Goal: Transaction & Acquisition: Obtain resource

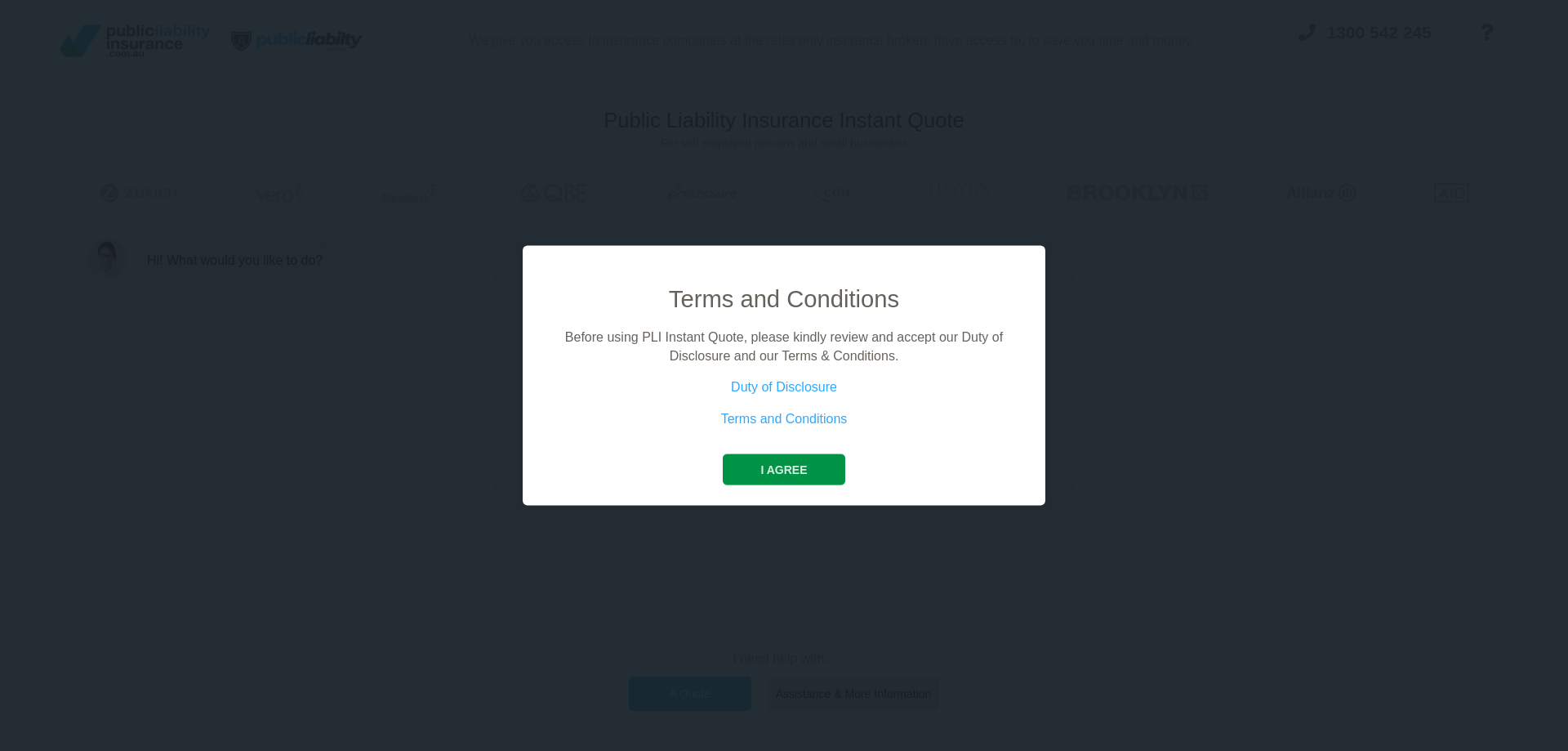
click at [789, 474] on button "I agree" at bounding box center [784, 469] width 122 height 31
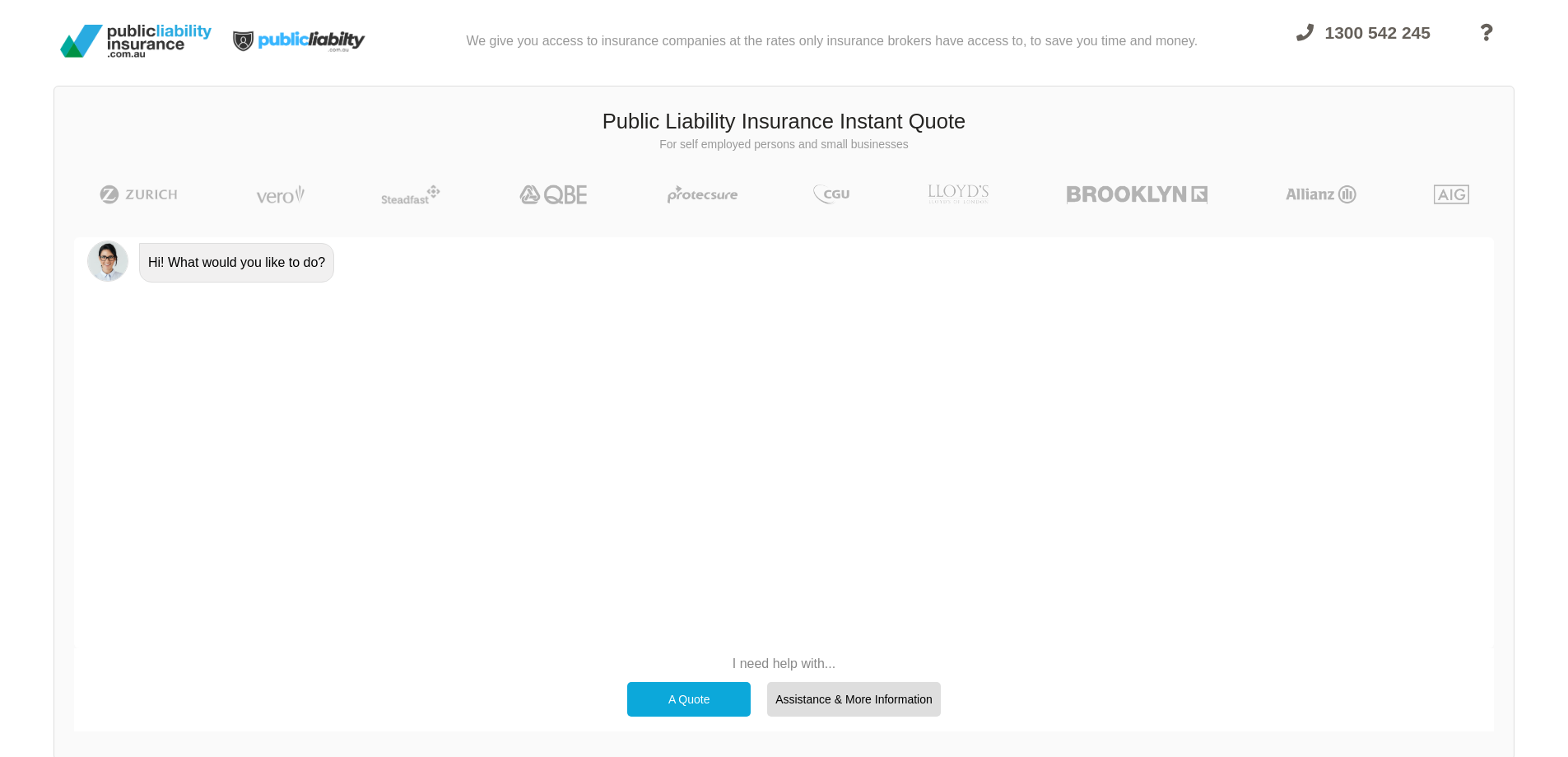
click at [682, 689] on div "A Quote" at bounding box center [689, 698] width 124 height 34
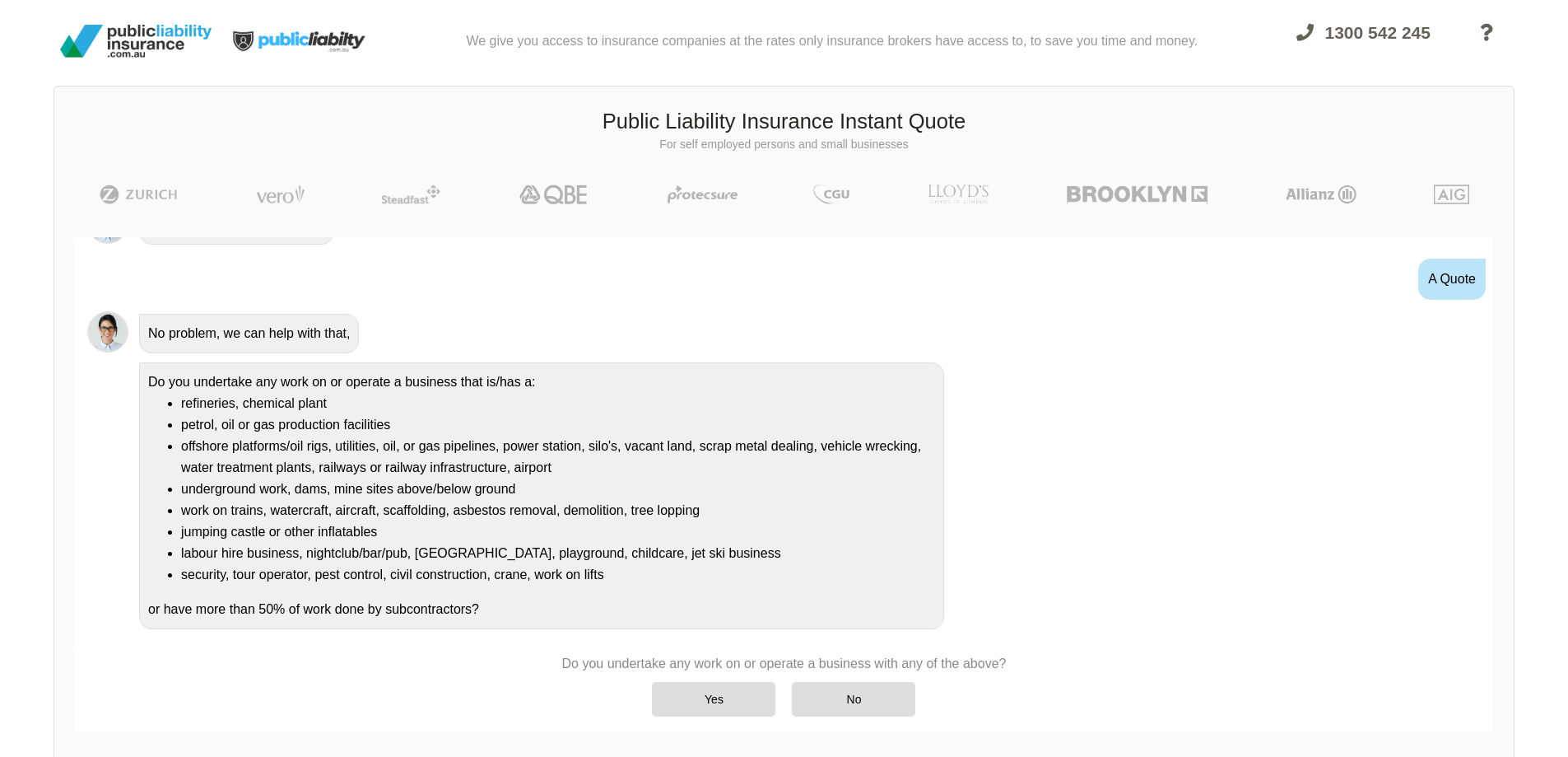
scroll to position [40, 0]
click at [717, 691] on div "Yes" at bounding box center [713, 698] width 124 height 34
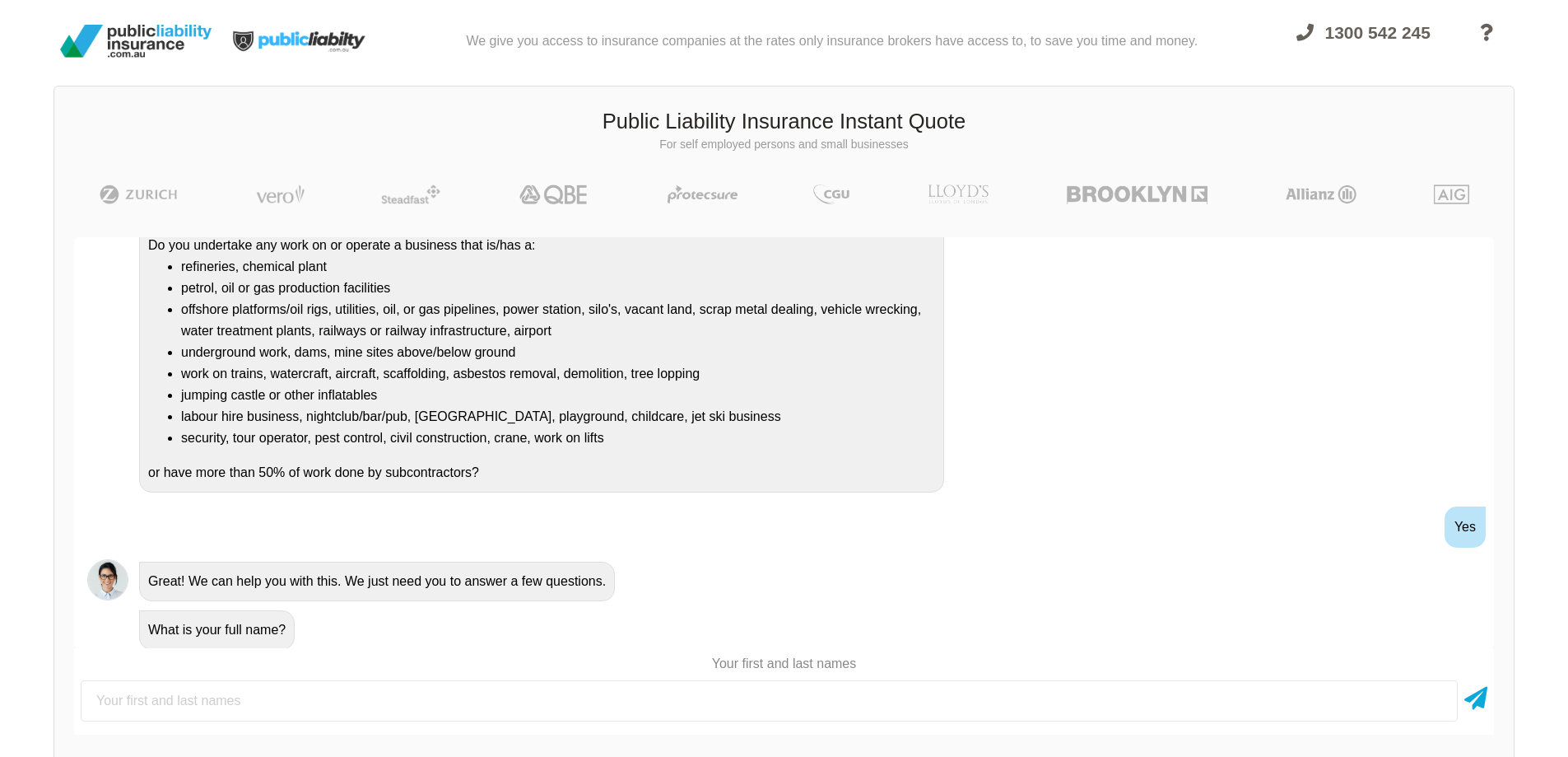
scroll to position [180, 0]
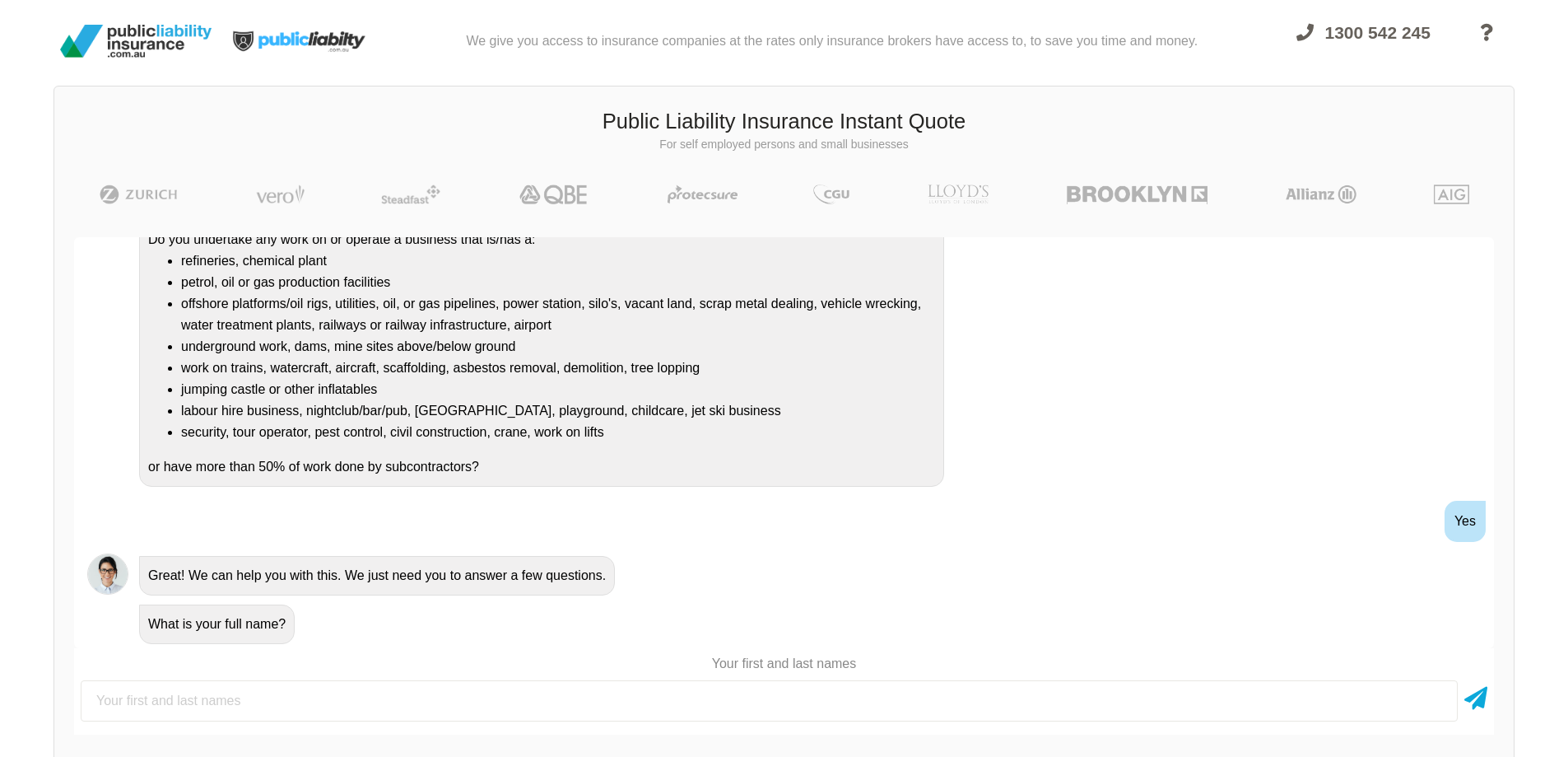
click at [111, 705] on input "text" at bounding box center [769, 700] width 1377 height 41
type input "Synchro Group Pty Ltd"
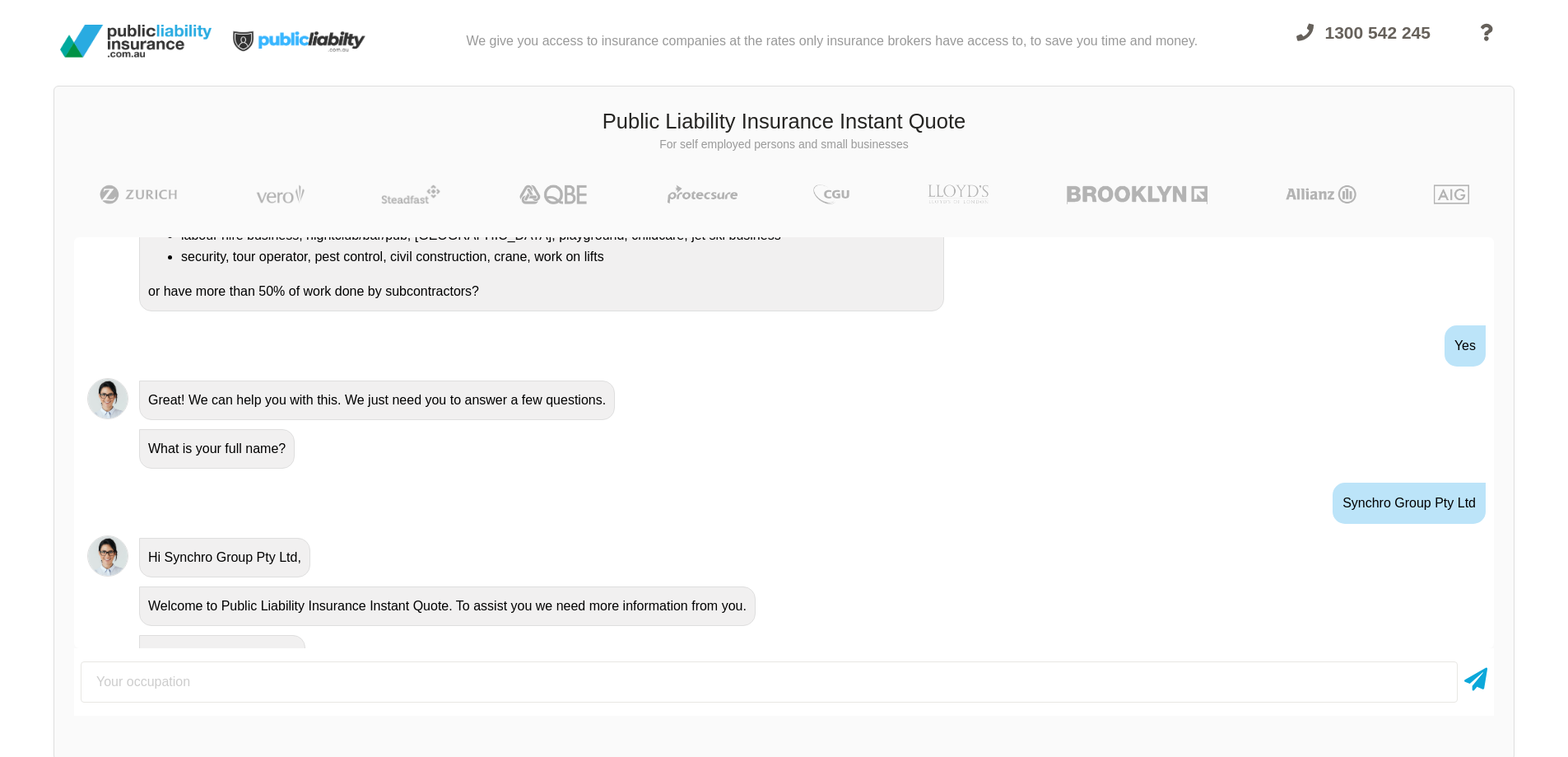
scroll to position [386, 0]
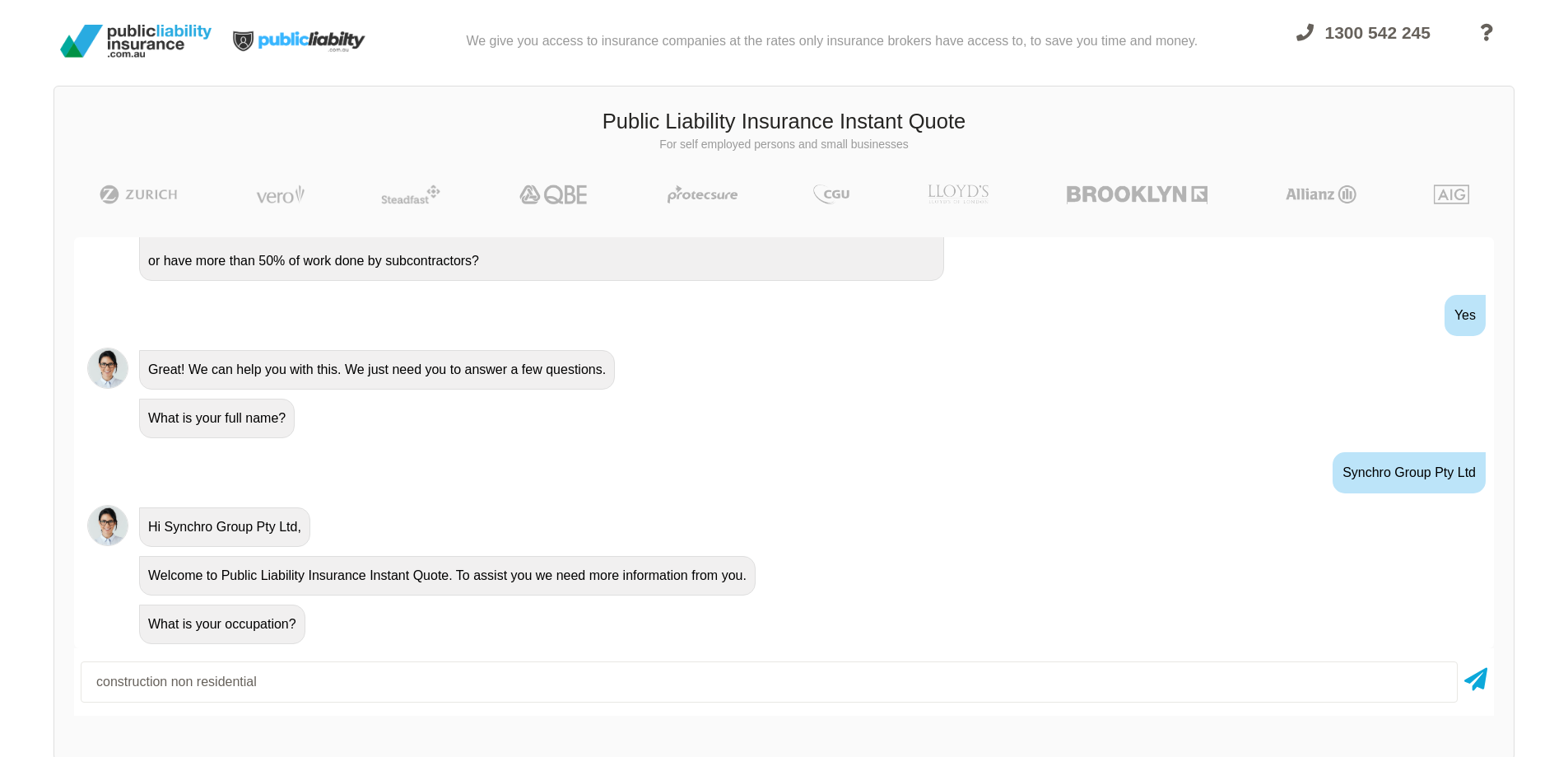
type input "construction non residential"
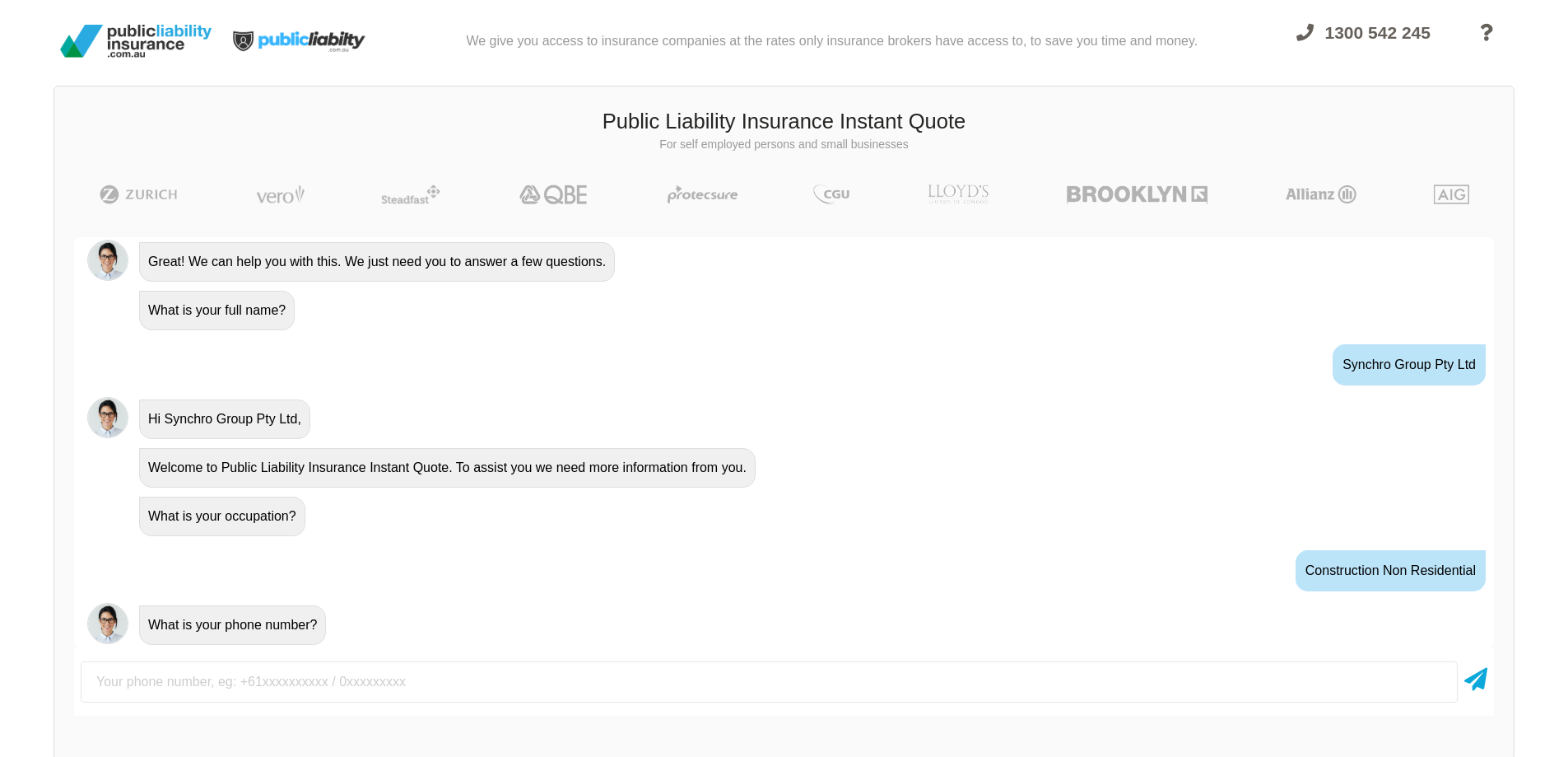
scroll to position [495, 0]
click at [177, 687] on input "text" at bounding box center [769, 682] width 1377 height 41
type input "0459727564"
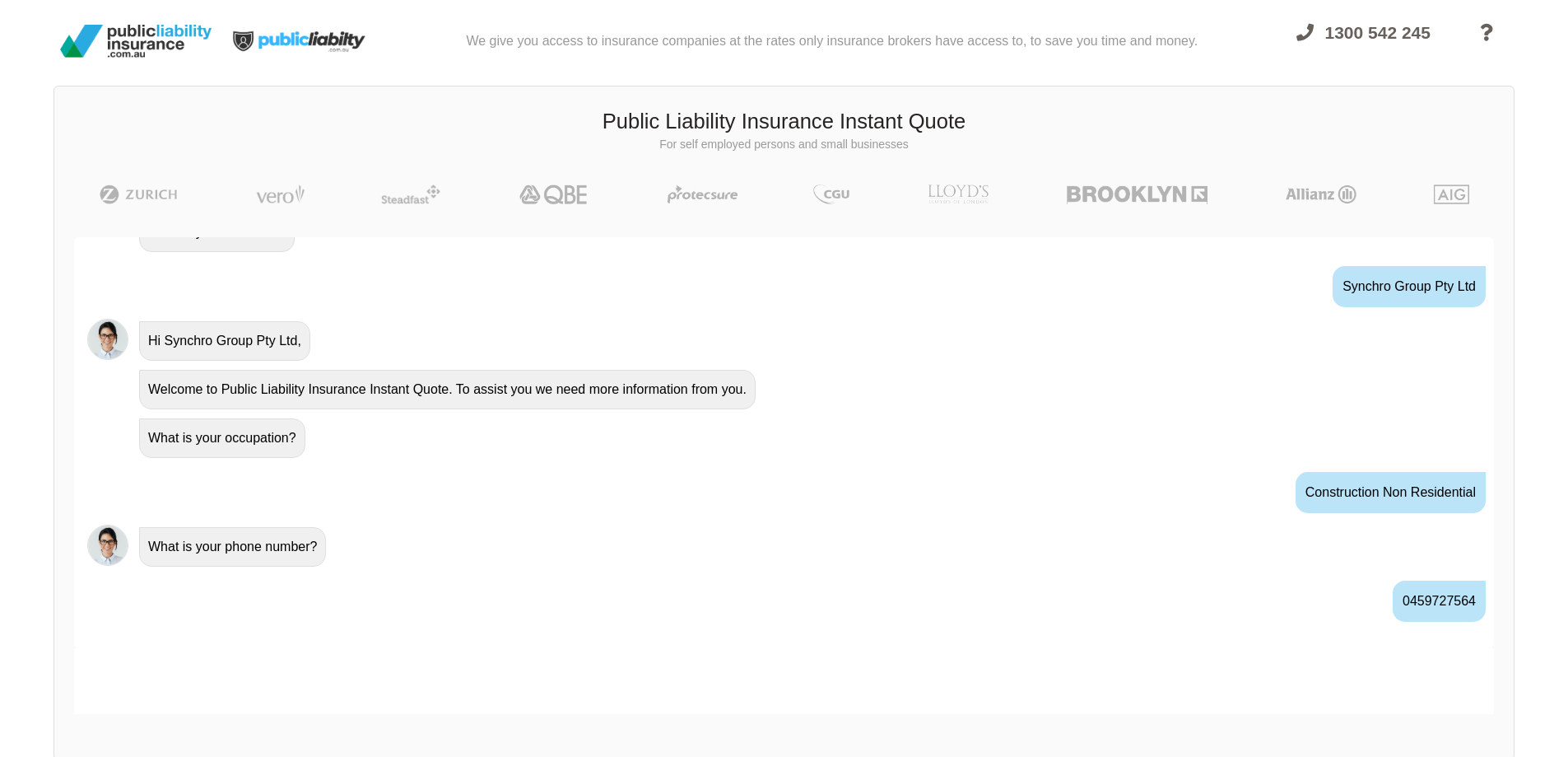
scroll to position [604, 0]
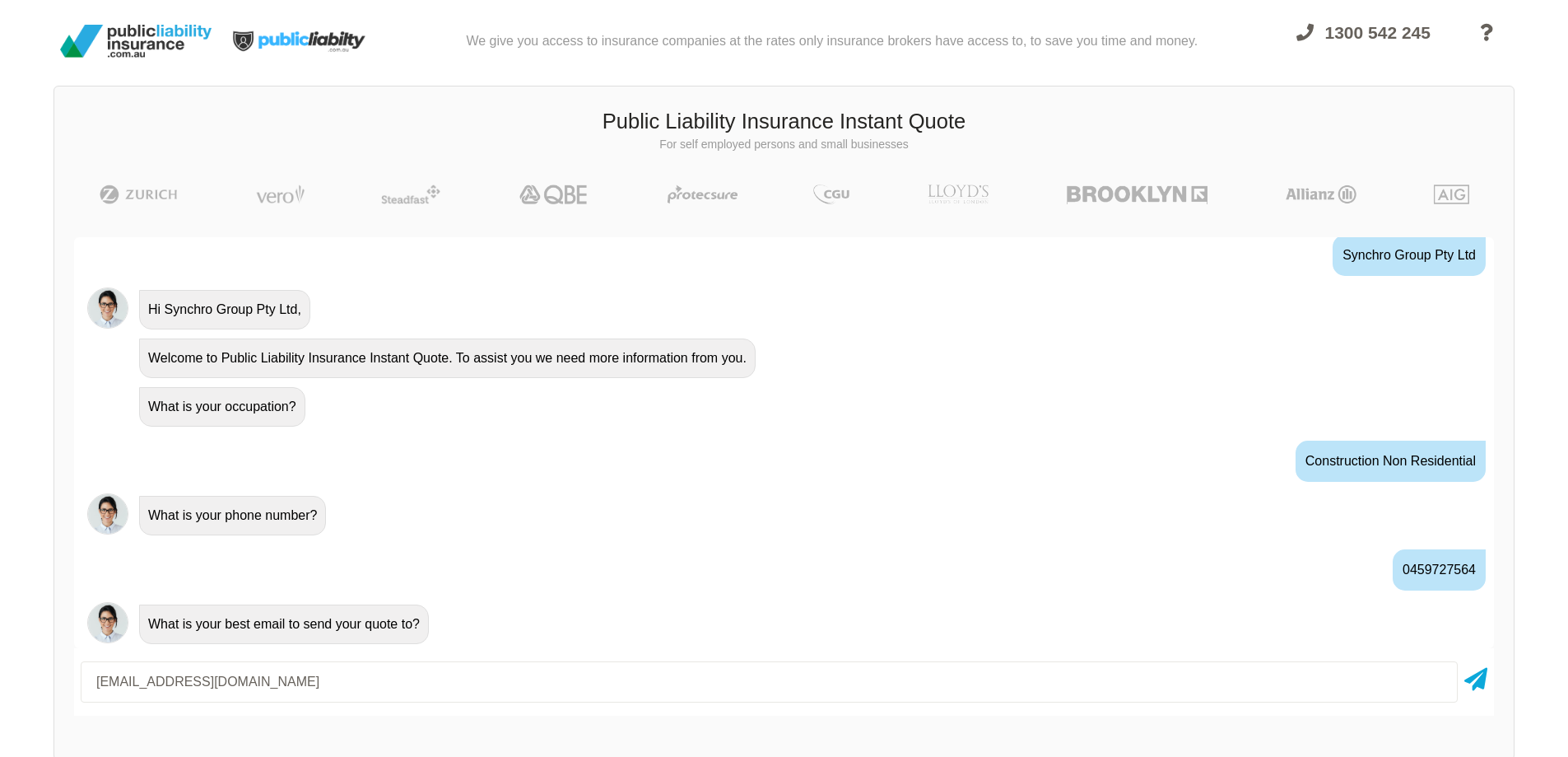
type input "[EMAIL_ADDRESS][DOMAIN_NAME]"
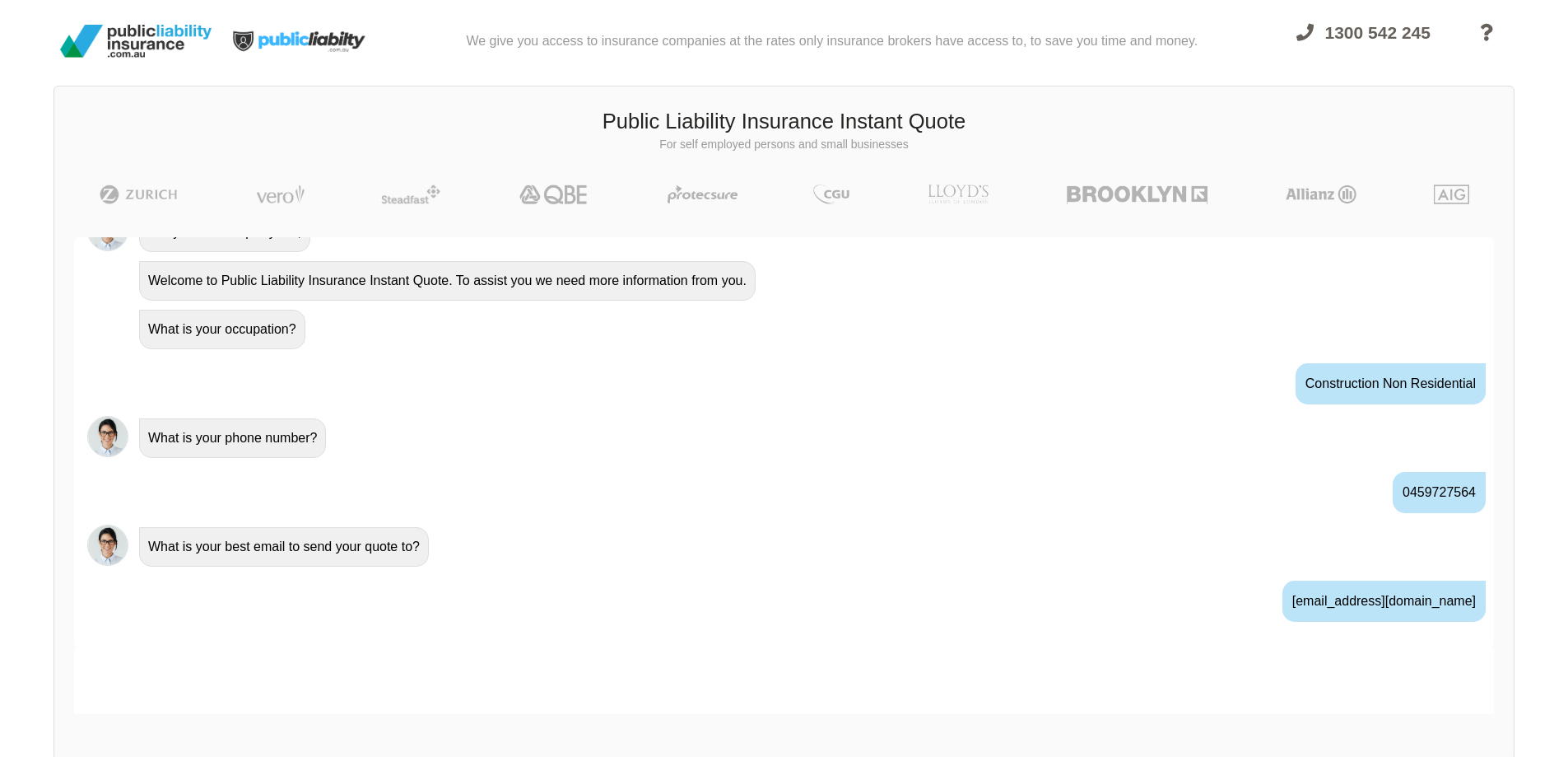
scroll to position [712, 0]
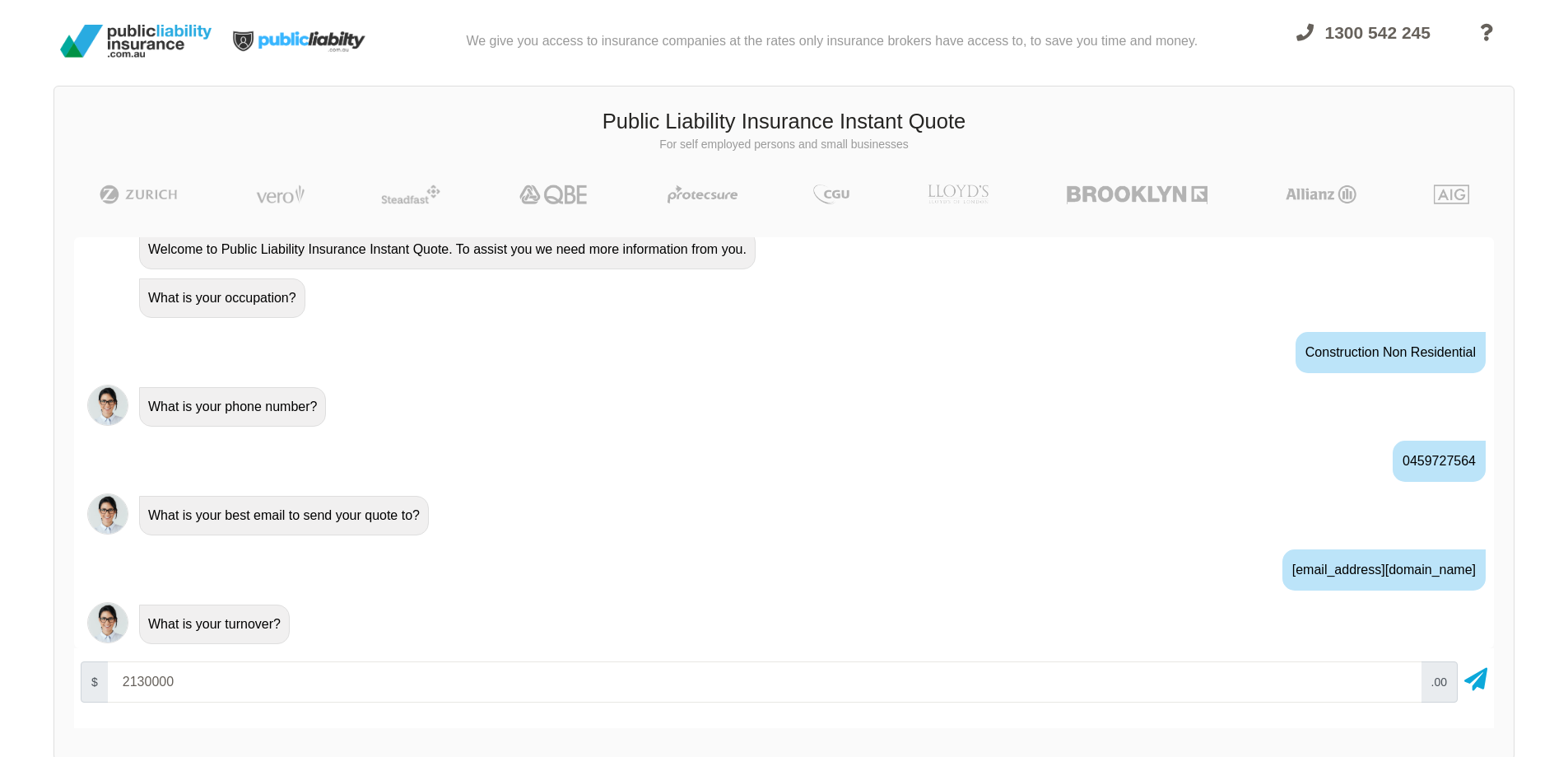
type input "2130000"
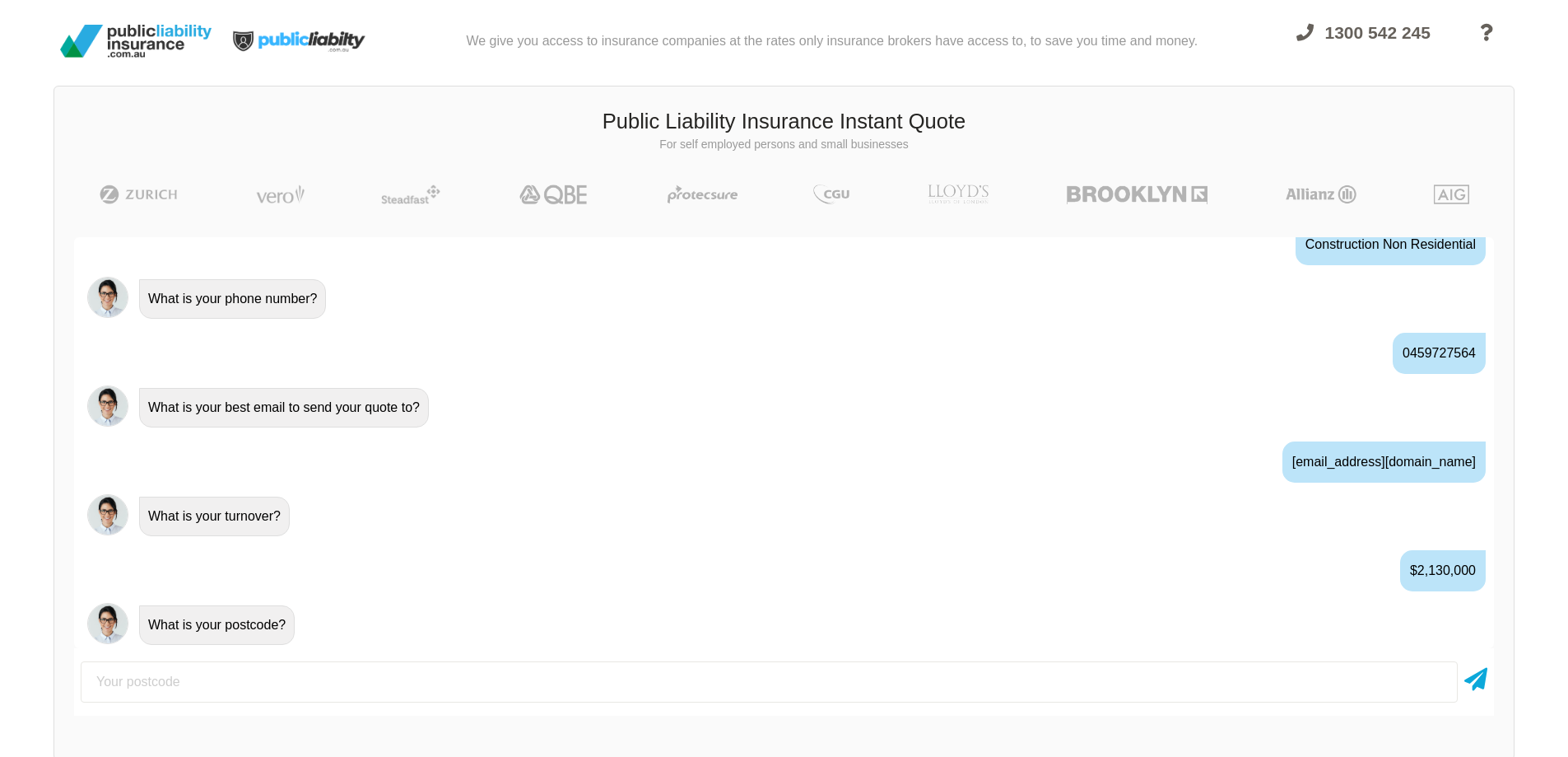
scroll to position [821, 0]
type input "2031"
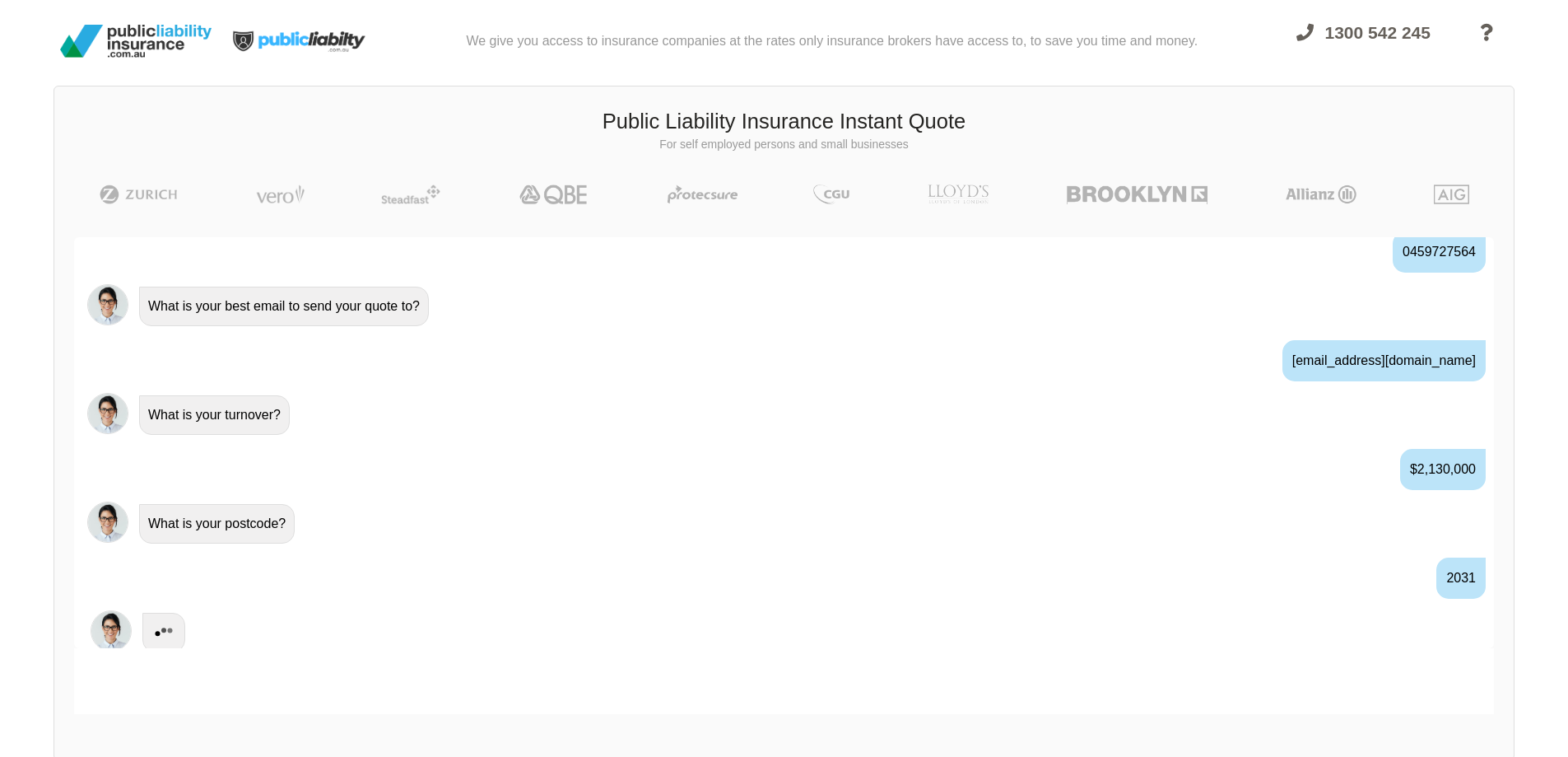
scroll to position [930, 0]
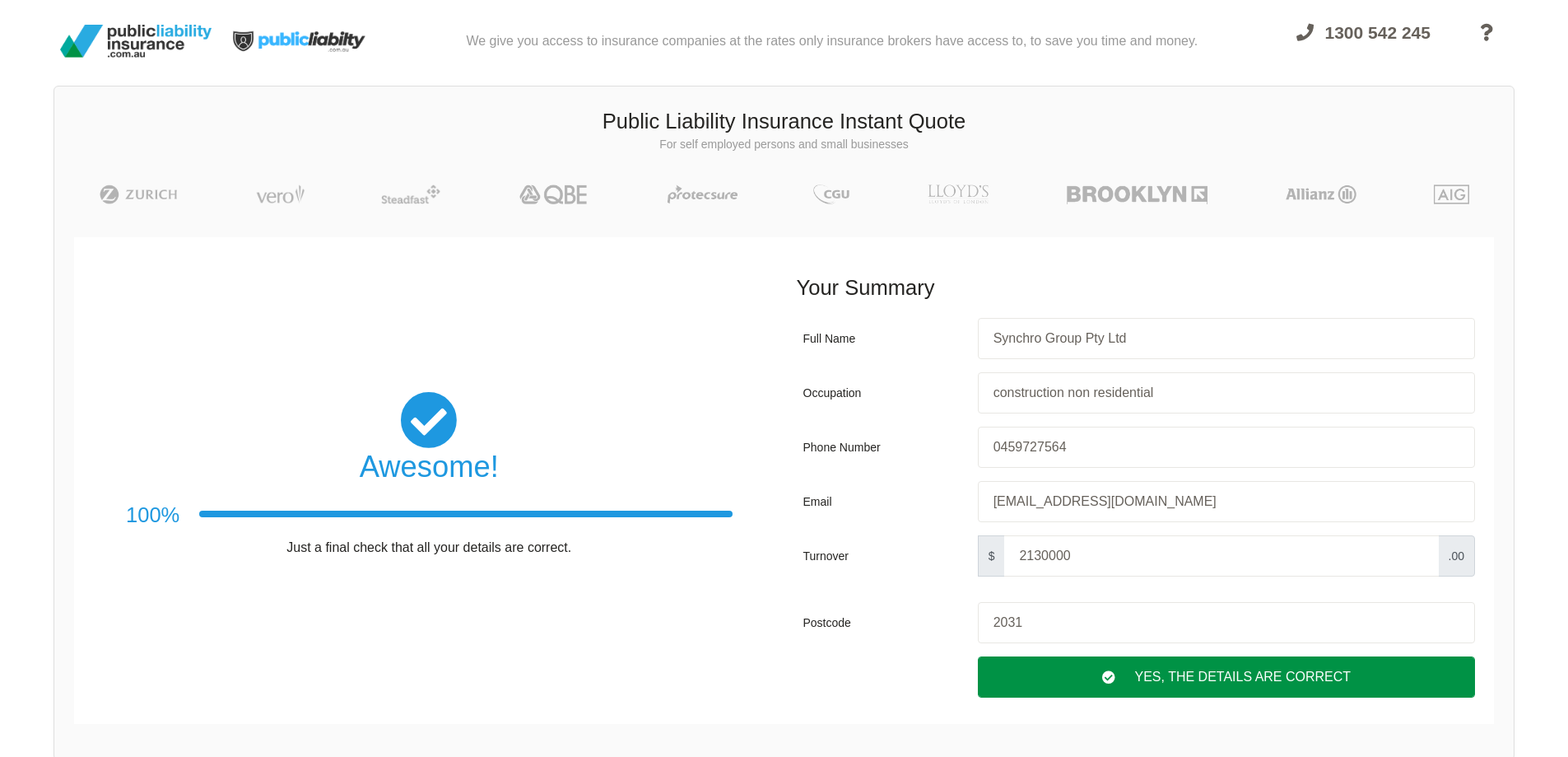
click at [1197, 677] on div "Yes, The Details are correct" at bounding box center [1226, 676] width 498 height 41
